Goal: Find specific page/section: Find specific page/section

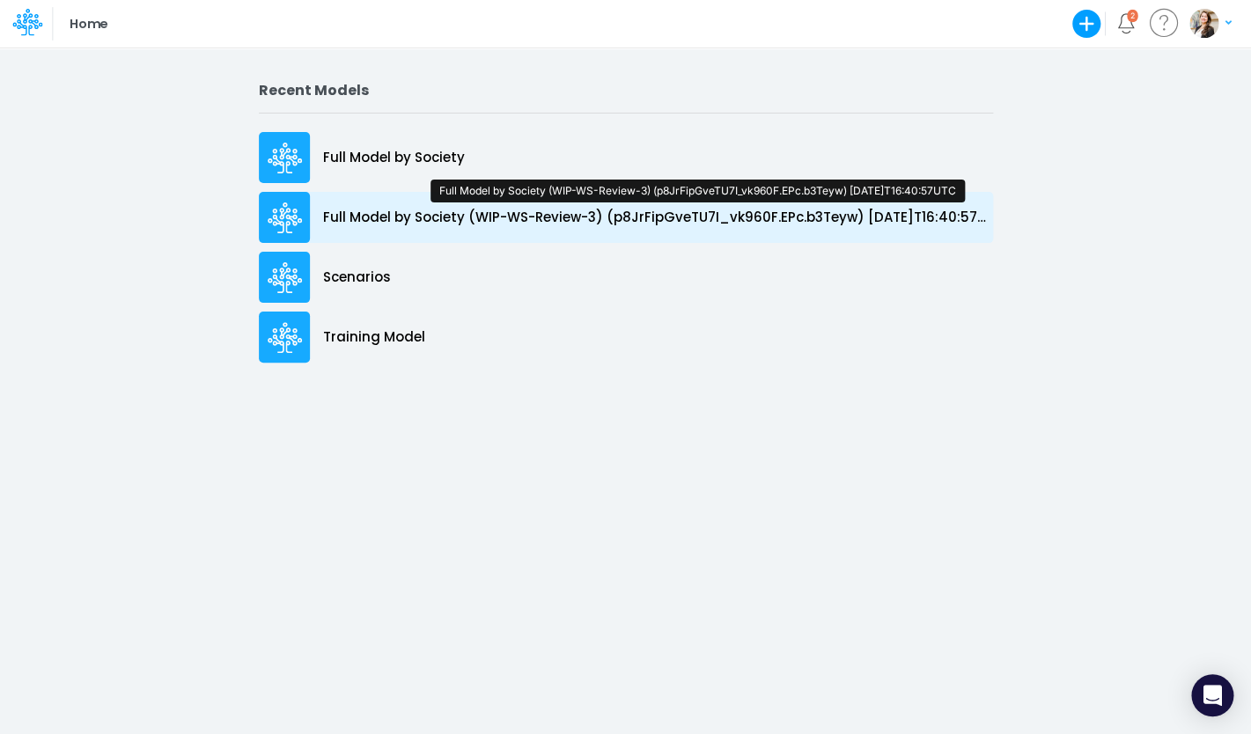
click at [423, 222] on p "Full Model by Society (WIP-WS-Review-3) (p8JrFipGveTU7I_vk960F.EPc.b3Teyw) [DAT…" at bounding box center [658, 218] width 670 height 20
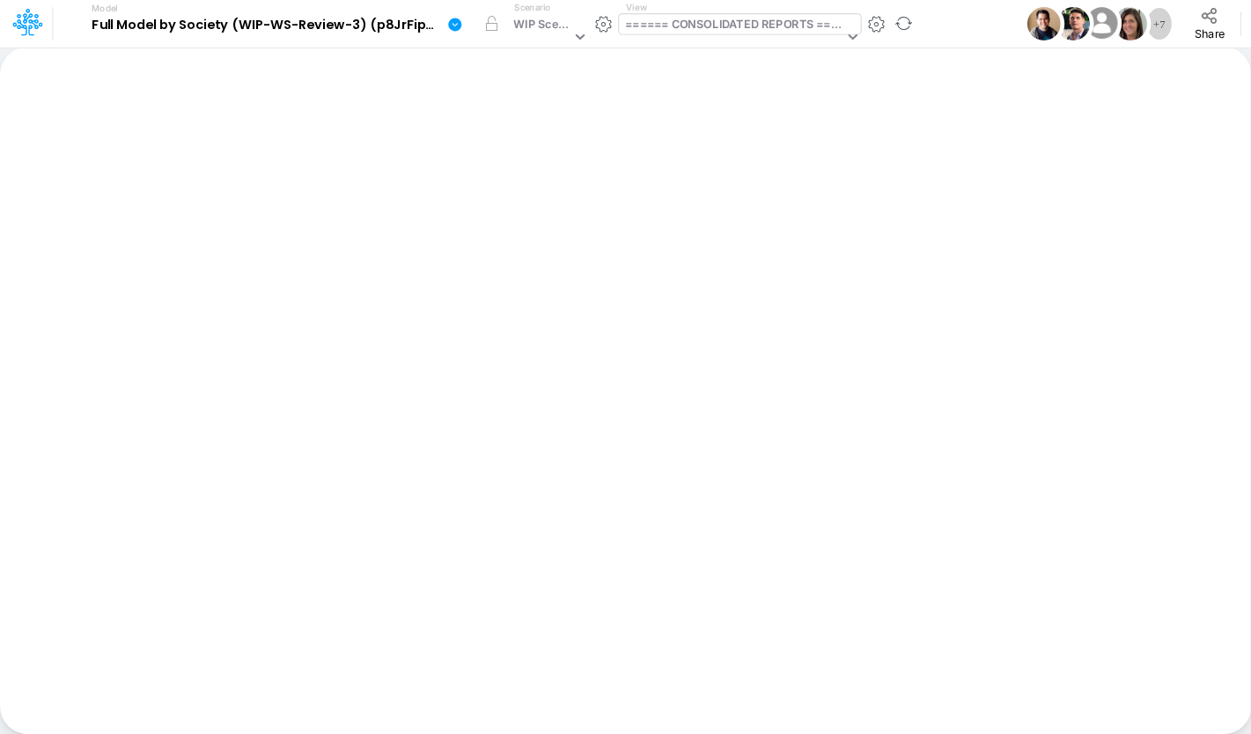
click at [724, 25] on div "====== CONSOLIDATED REPORTS ======" at bounding box center [734, 26] width 218 height 20
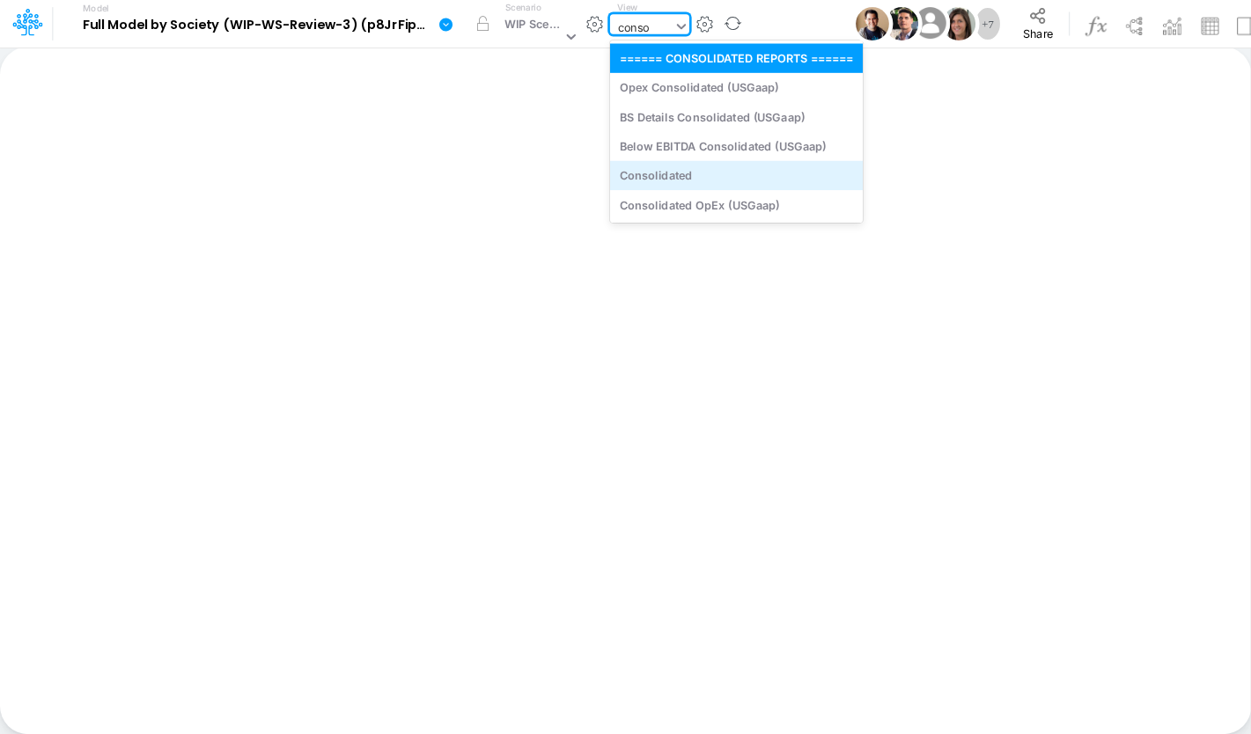
type input "cons"
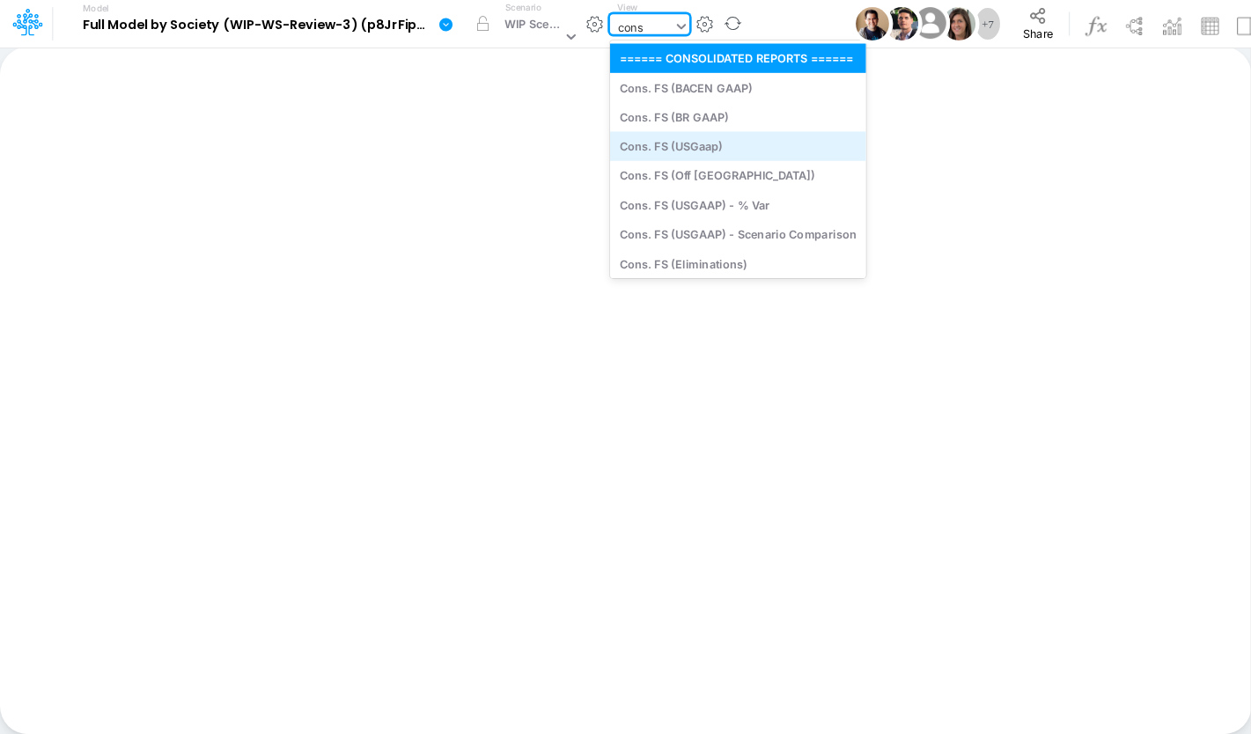
click at [645, 149] on div "Cons. FS (USGaap)" at bounding box center [738, 145] width 256 height 29
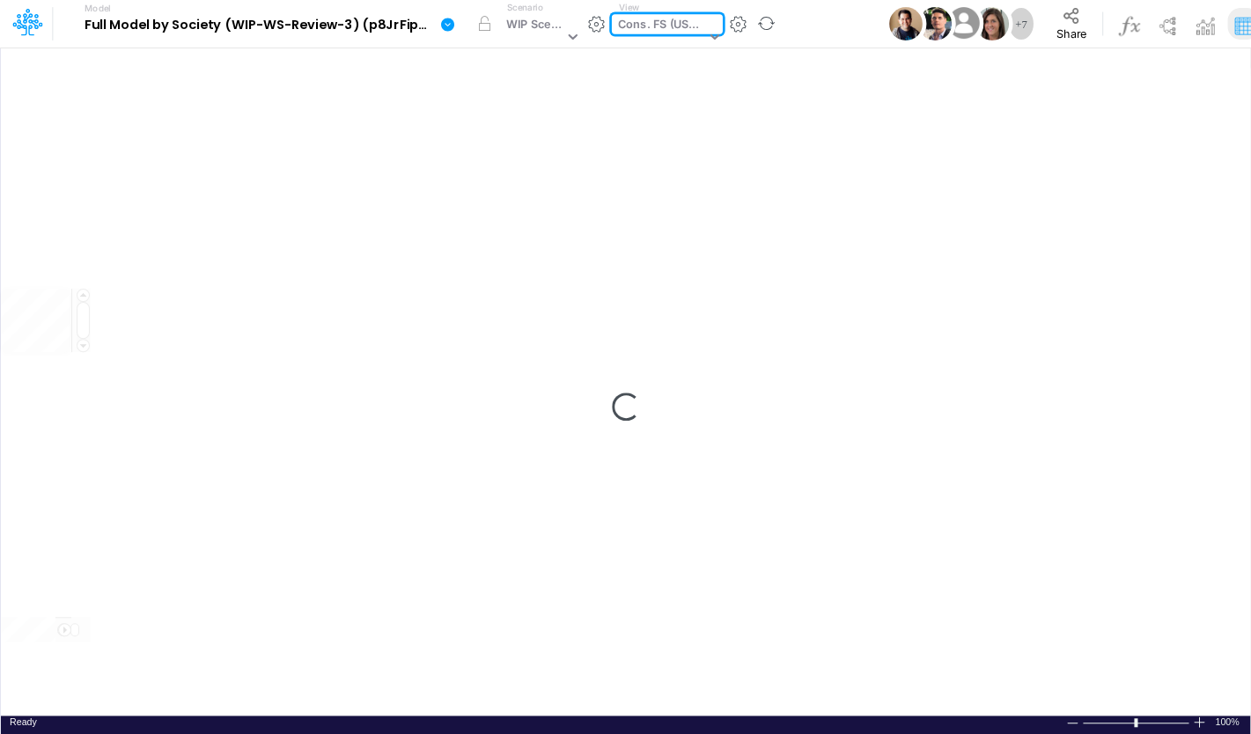
type input "Consolidated FS - USGAAP"
